Goal: Communication & Community: Answer question/provide support

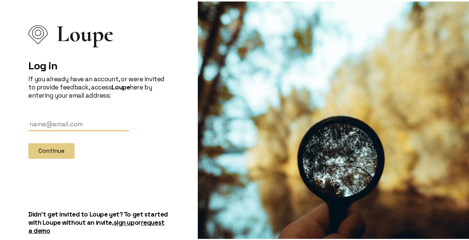
click at [64, 122] on input "text" at bounding box center [78, 123] width 101 height 14
type input "[EMAIL_ADDRESS][DOMAIN_NAME]"
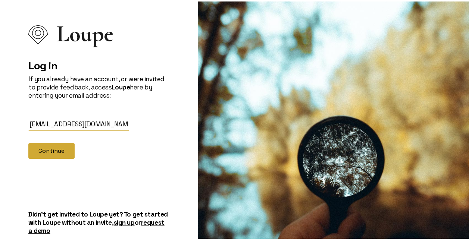
click at [58, 150] on button "Continue" at bounding box center [51, 150] width 46 height 16
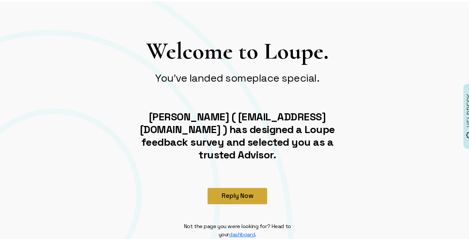
click at [233, 187] on button "Reply Now" at bounding box center [238, 195] width 60 height 16
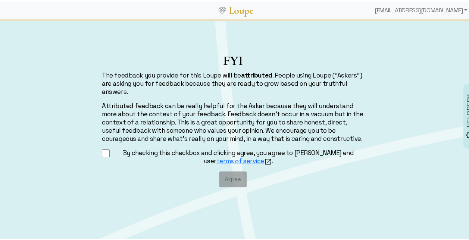
click at [151, 153] on label "By checking this checkbox and clicking agree, you agree to [PERSON_NAME] end us…" at bounding box center [238, 155] width 251 height 17
click at [110, 153] on input "By checking this checkbox and clicking agree, you agree to [PERSON_NAME] end us…" at bounding box center [106, 151] width 8 height 9
checkbox input "true"
click at [231, 178] on button "Agree" at bounding box center [233, 178] width 28 height 16
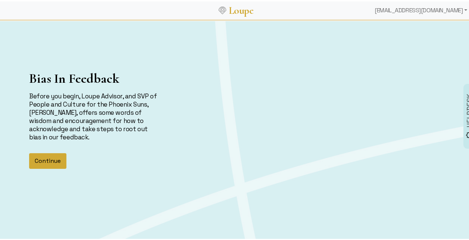
click at [46, 161] on button "Continue" at bounding box center [47, 160] width 37 height 16
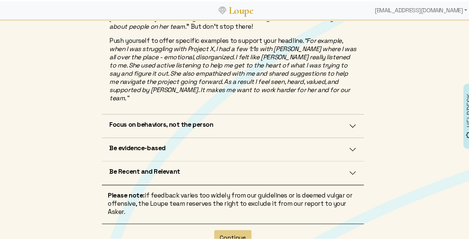
scroll to position [296, 0]
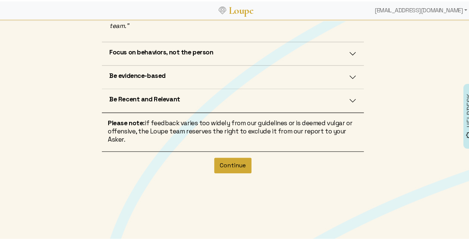
click at [230, 156] on button "Continue" at bounding box center [232, 164] width 37 height 16
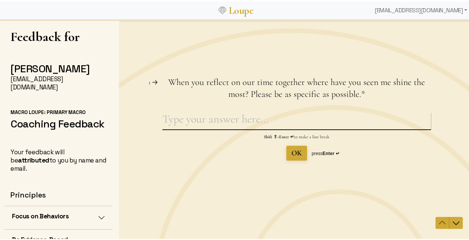
click at [239, 121] on textarea "When you reflect on our time together where have you seen me shine the most? Pl…" at bounding box center [296, 120] width 269 height 17
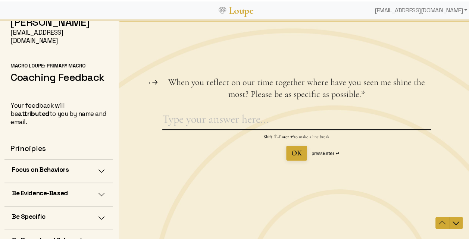
scroll to position [63, 0]
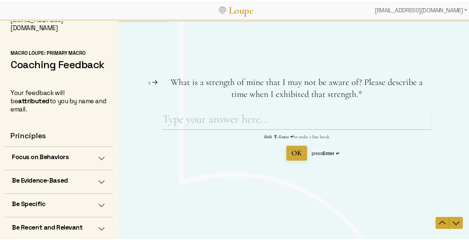
type textarea "when doing recruiting, [PERSON_NAME] is super organized, focused, and keeps all…"
click at [358, 94] on span "*" at bounding box center [360, 93] width 4 height 11
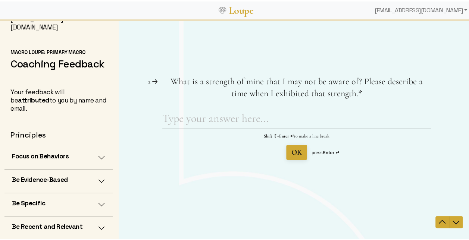
scroll to position [1, 0]
click at [90, 153] on button "Focus on Behaviors" at bounding box center [58, 155] width 108 height 23
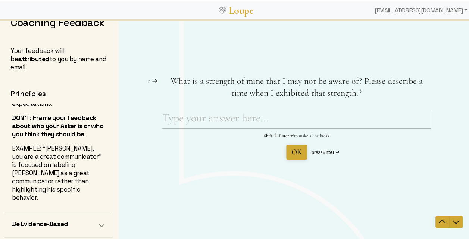
scroll to position [138, 0]
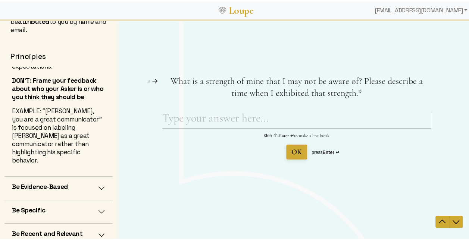
click at [58, 190] on h5 "Be Evidence-Based" at bounding box center [40, 185] width 56 height 8
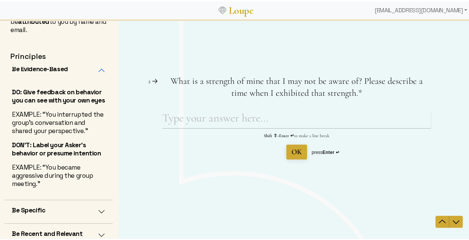
scroll to position [150, 0]
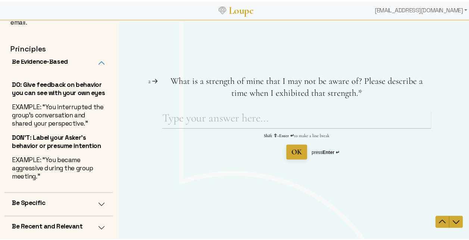
click at [57, 203] on button "Be Specific" at bounding box center [58, 203] width 108 height 23
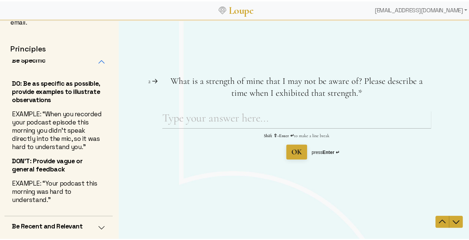
scroll to position [432, 0]
click at [209, 119] on textarea "What is a strength of mine that I may not be aware of? Please describe a time w…" at bounding box center [296, 119] width 269 height 17
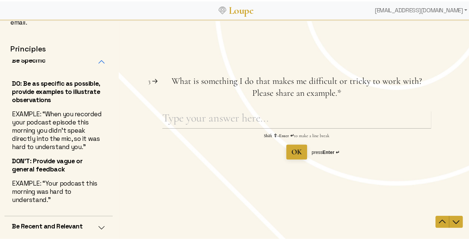
type textarea "[PERSON_NAME] is very responsive and quick to get back on points of clarificati…"
click at [320, 121] on textarea "What is something I do that makes me difficult or tricky to work with? Please s…" at bounding box center [296, 119] width 269 height 17
